Goal: Task Accomplishment & Management: Manage account settings

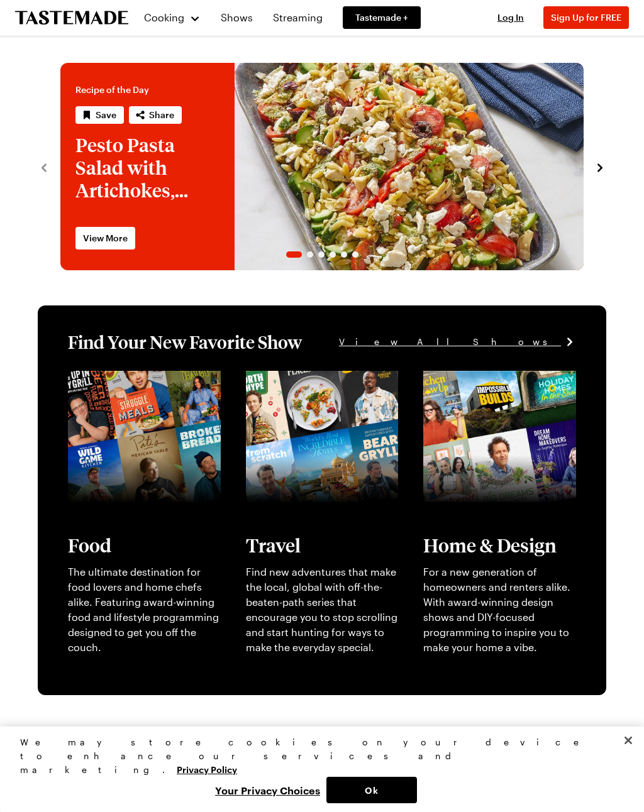
click at [509, 11] on button "Log In" at bounding box center [510, 17] width 50 height 13
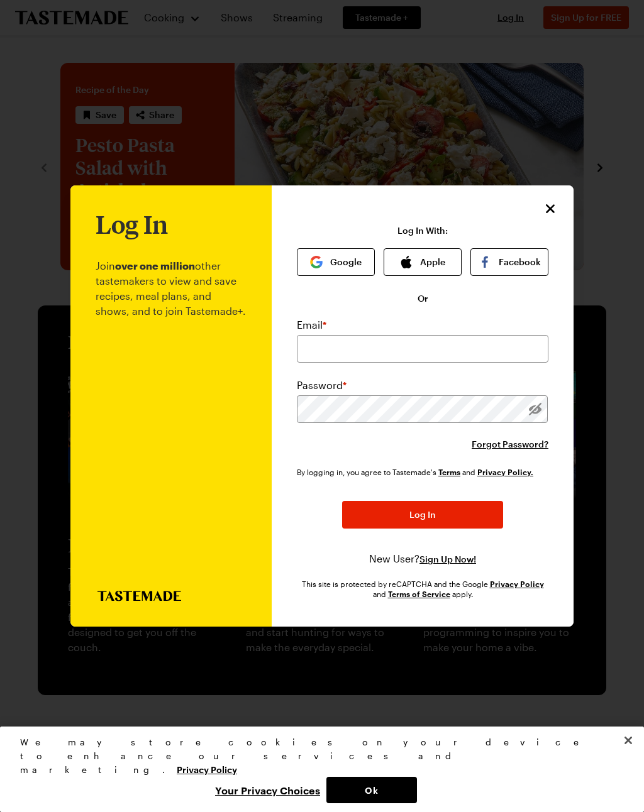
click at [523, 438] on span "Forgot Password?" at bounding box center [509, 444] width 77 height 13
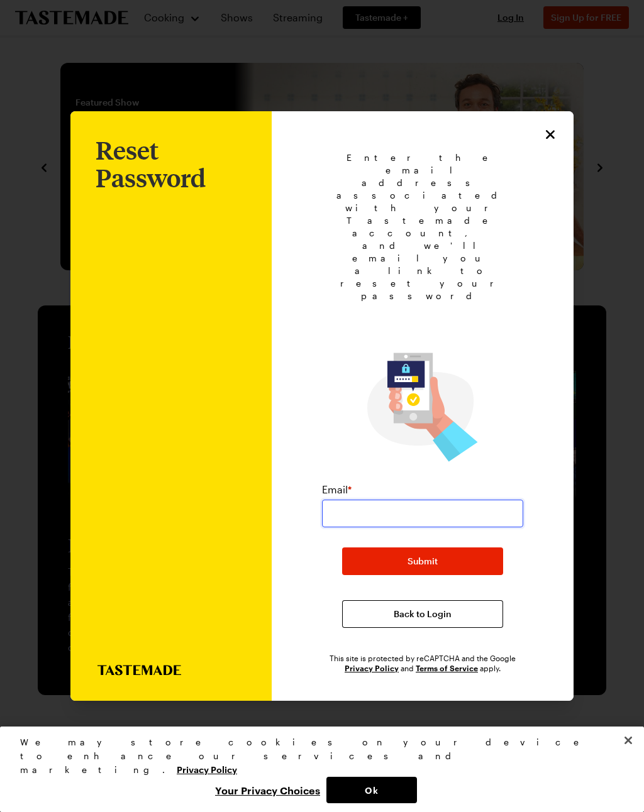
click at [355, 500] on input "email" at bounding box center [422, 514] width 201 height 28
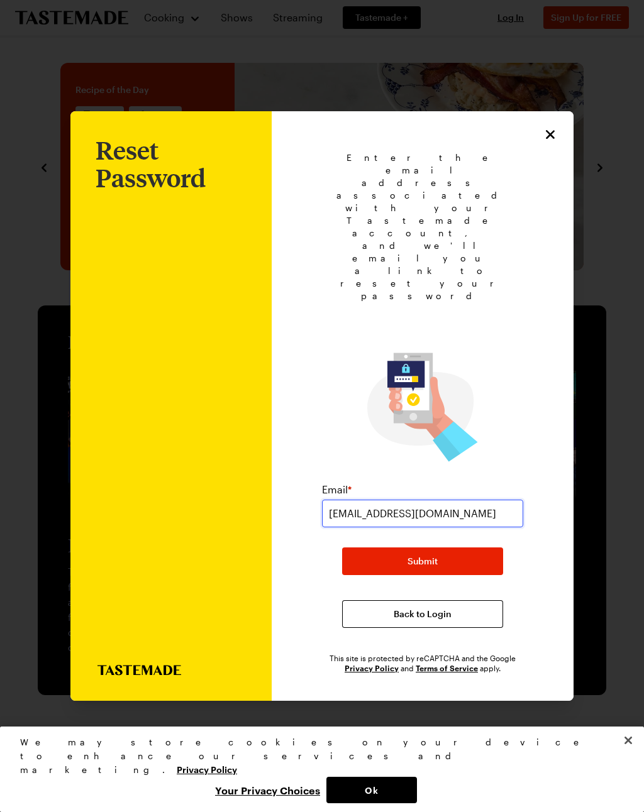
type input "[EMAIL_ADDRESS][DOMAIN_NAME]"
click at [457, 547] on button "Submit" at bounding box center [422, 561] width 161 height 28
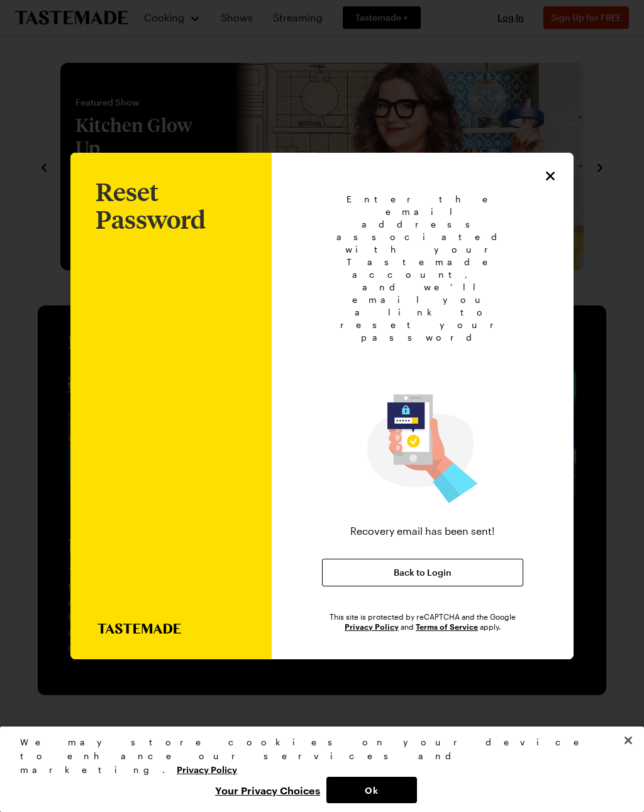
click at [546, 233] on div "Enter the email address associated with your Tastemade account, and we'll email…" at bounding box center [422, 412] width 251 height 439
click at [529, 206] on div "Reset Password Enter the email address associated with your Tastemade account, …" at bounding box center [422, 406] width 302 height 507
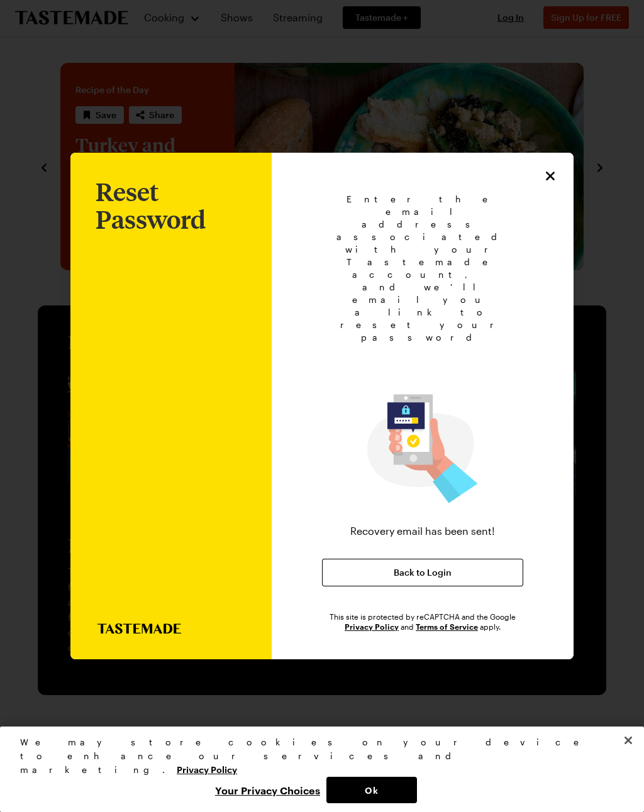
click at [549, 184] on icon "Close" at bounding box center [549, 175] width 15 height 15
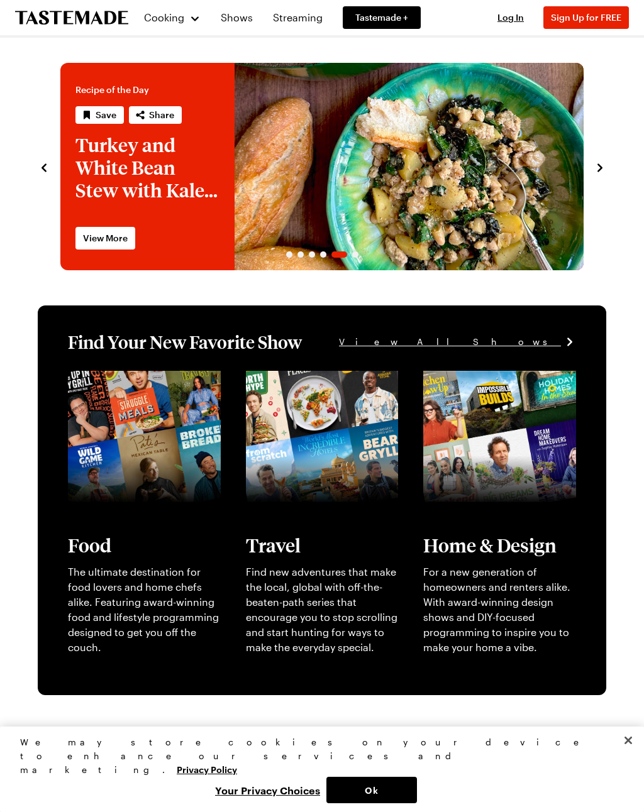
click at [510, 13] on span "Log In" at bounding box center [510, 17] width 26 height 11
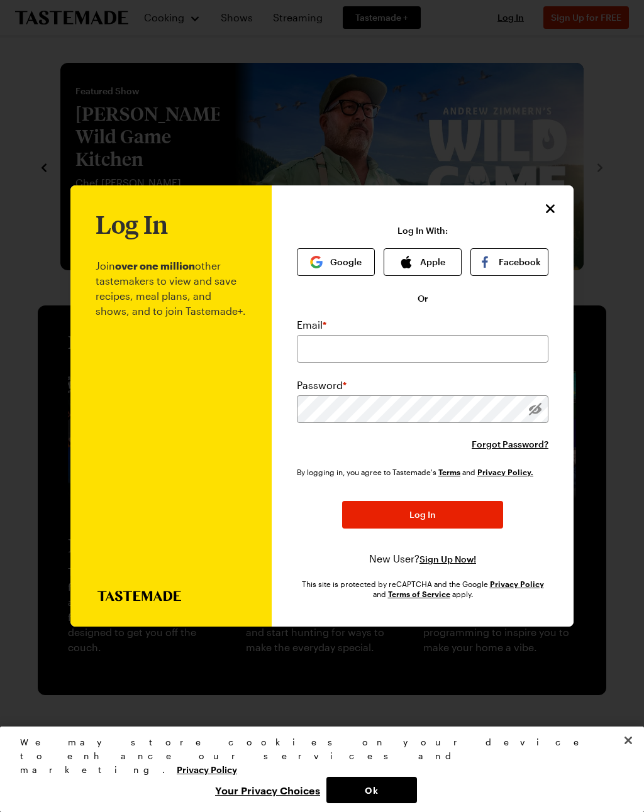
click at [543, 201] on icon "Close" at bounding box center [549, 208] width 15 height 15
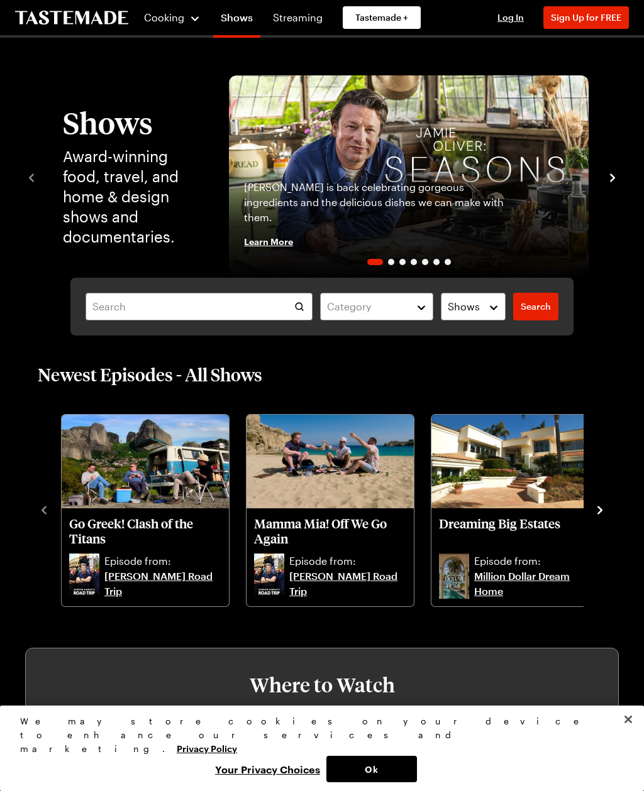
click at [397, 16] on span "Tastemade +" at bounding box center [381, 17] width 53 height 13
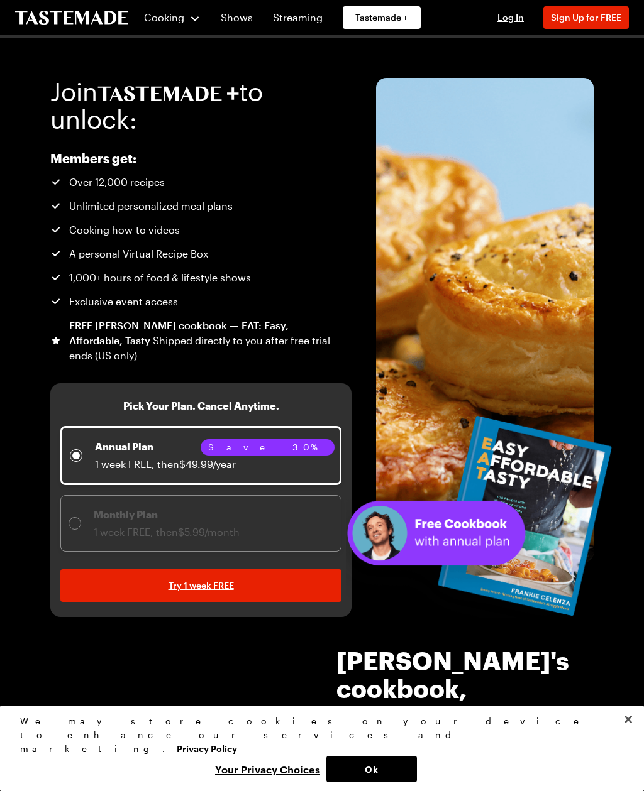
click at [512, 20] on span "Log In" at bounding box center [510, 17] width 26 height 11
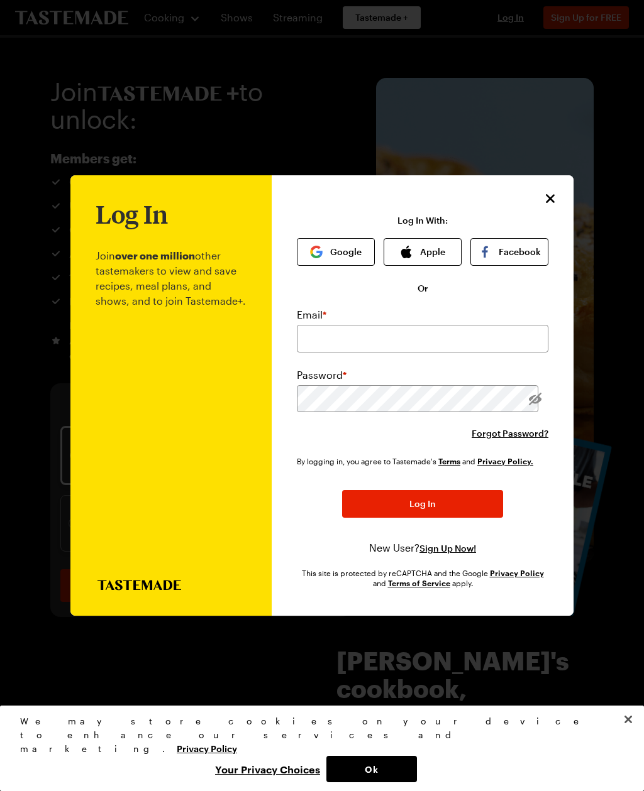
click at [508, 427] on span "Forgot Password?" at bounding box center [509, 433] width 77 height 13
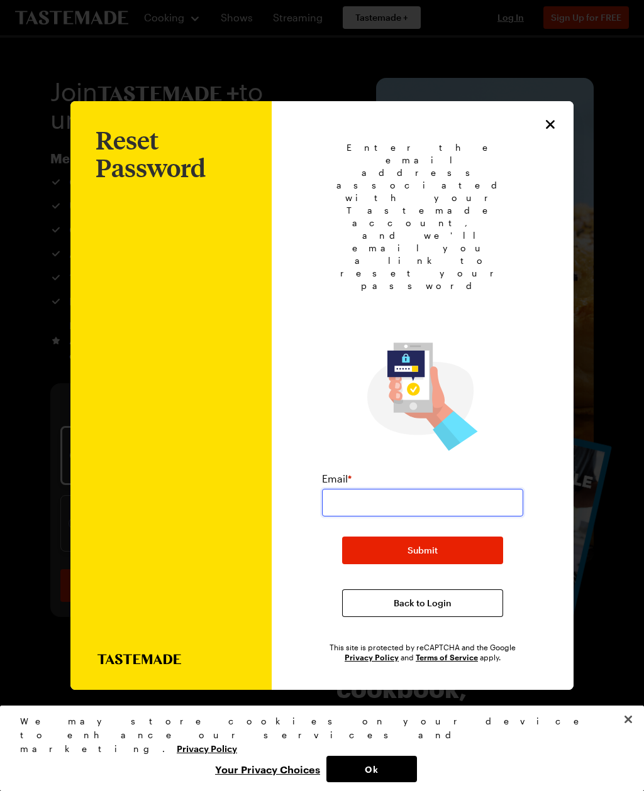
click at [342, 489] on input "email" at bounding box center [422, 503] width 201 height 28
type input "[EMAIL_ADDRESS][DOMAIN_NAME]"
click at [455, 537] on button "Submit" at bounding box center [422, 551] width 161 height 28
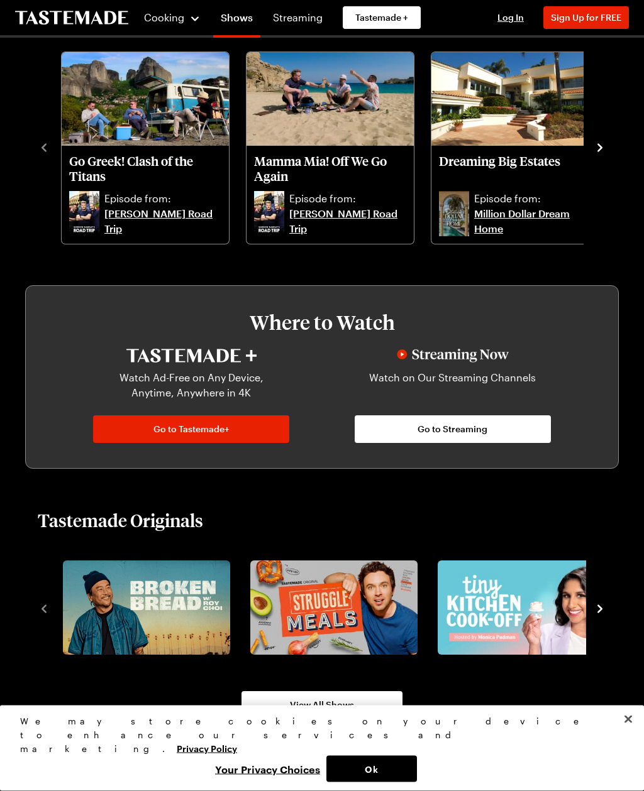
scroll to position [361, 0]
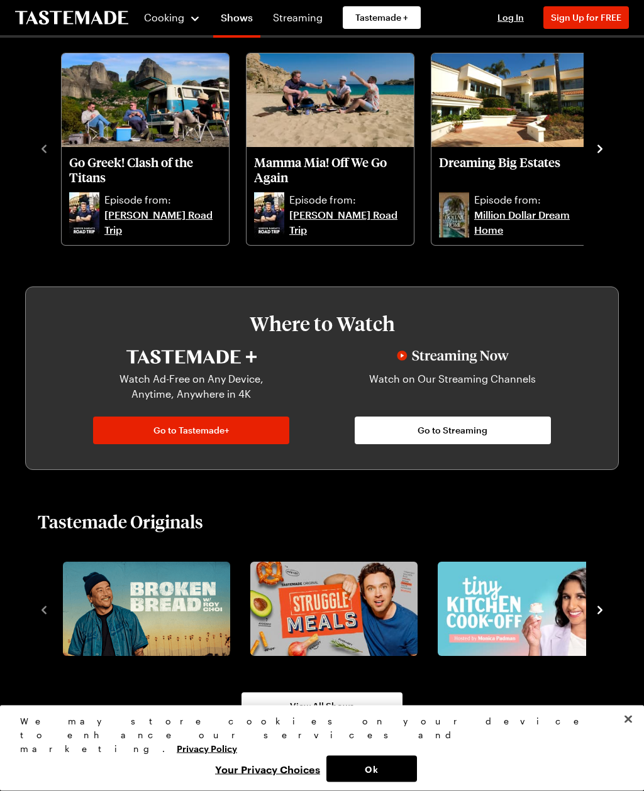
click at [159, 436] on span "Go to Tastemade+" at bounding box center [191, 431] width 76 height 13
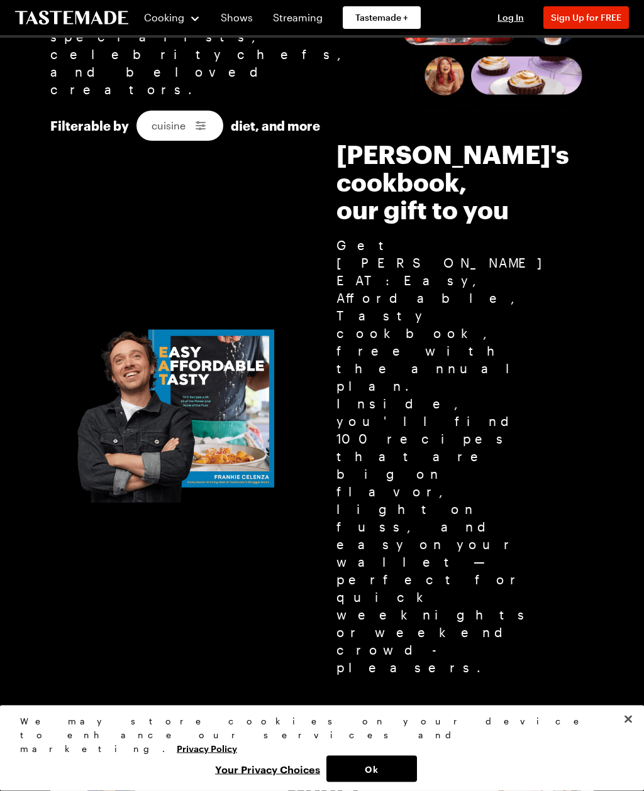
scroll to position [984, 0]
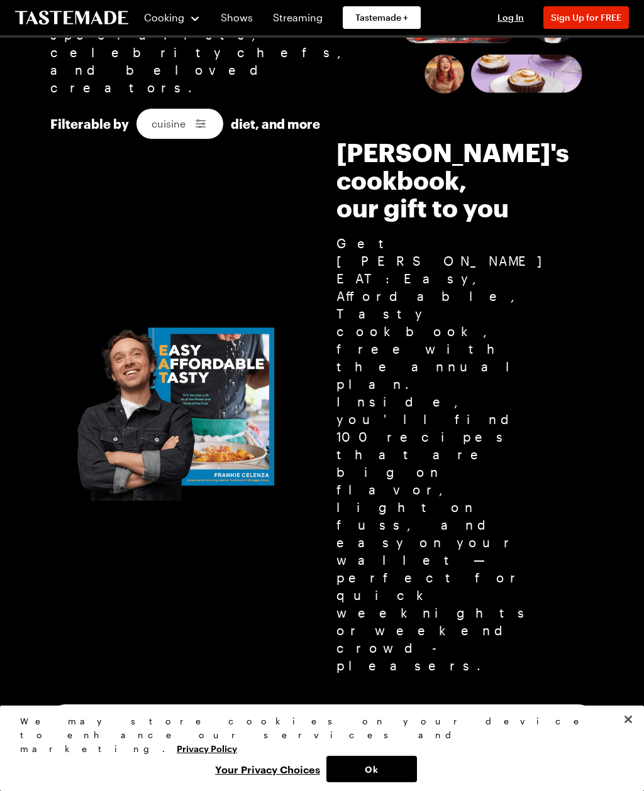
click at [627, 733] on button "Close" at bounding box center [628, 720] width 28 height 28
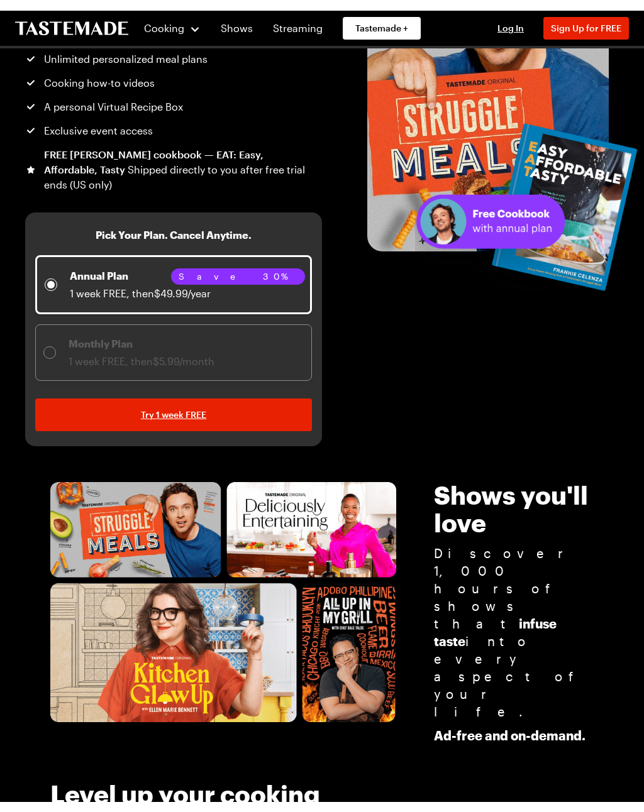
scroll to position [0, 0]
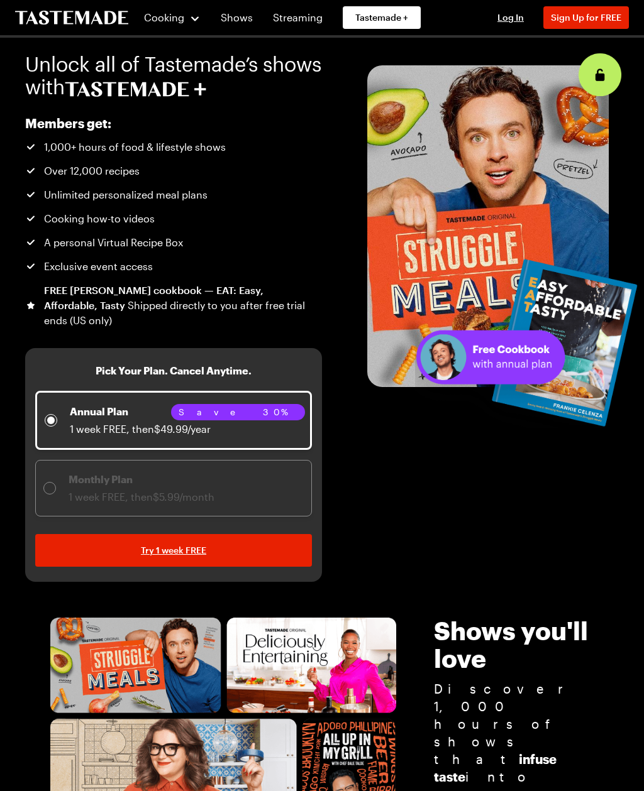
click at [509, 16] on span "Log In" at bounding box center [510, 17] width 26 height 11
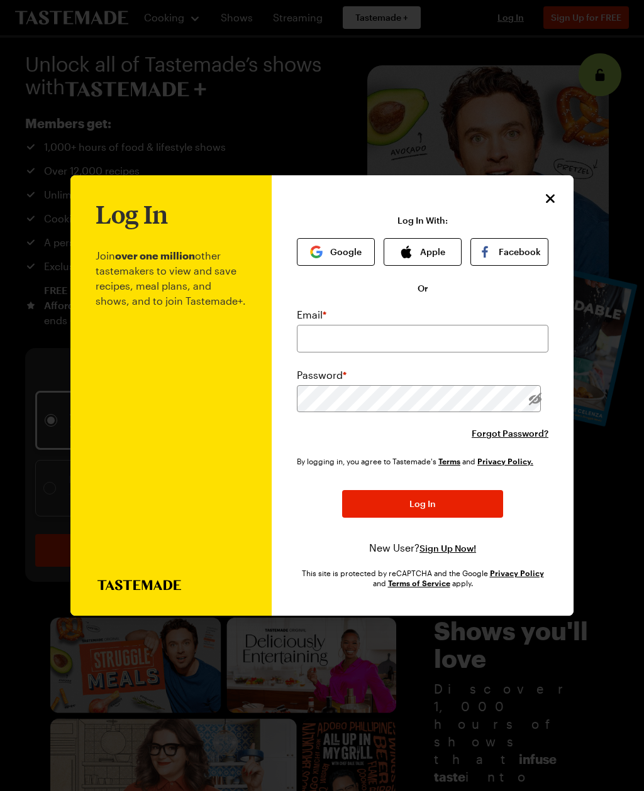
click at [455, 542] on span "Sign Up Now!" at bounding box center [447, 548] width 57 height 13
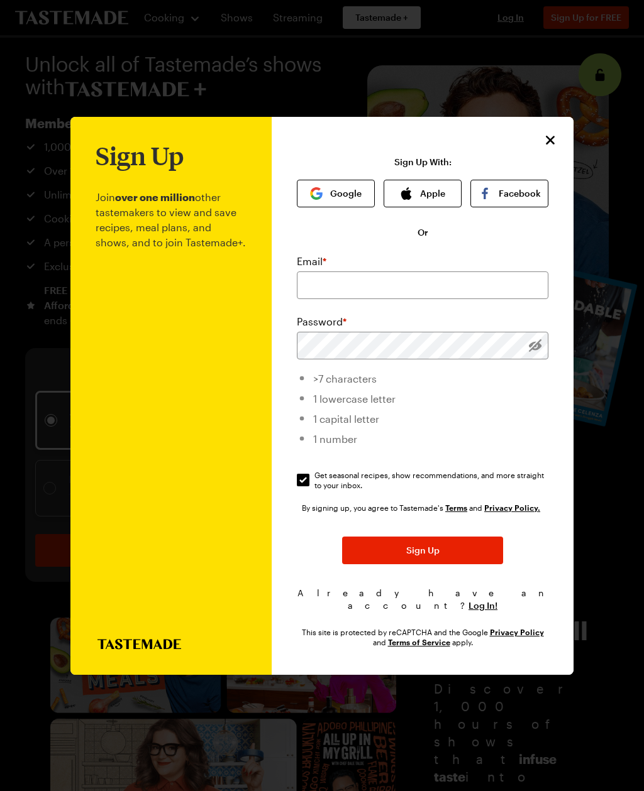
click at [557, 133] on icon "Close" at bounding box center [549, 140] width 15 height 15
